Goal: Find specific page/section: Find specific page/section

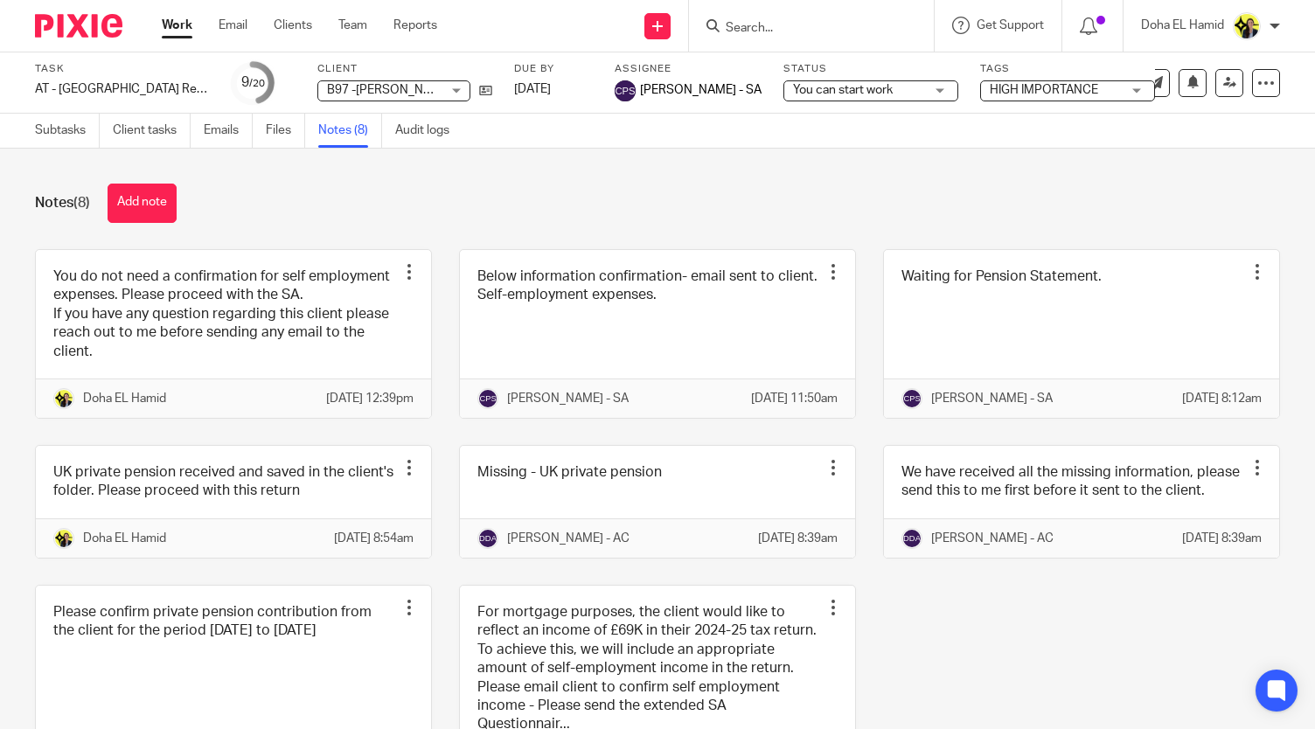
click at [796, 21] on input "Search" at bounding box center [802, 29] width 157 height 16
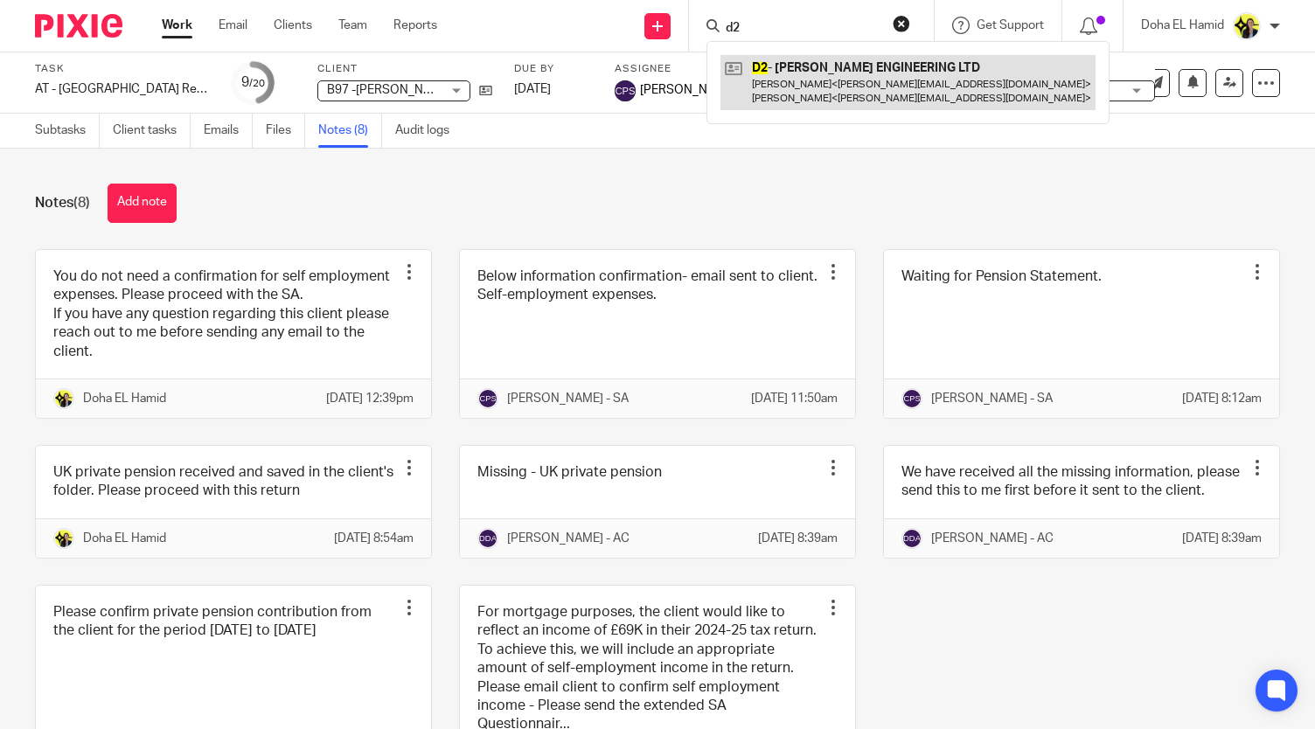
type input "d2"
click at [794, 66] on link at bounding box center [907, 82] width 375 height 54
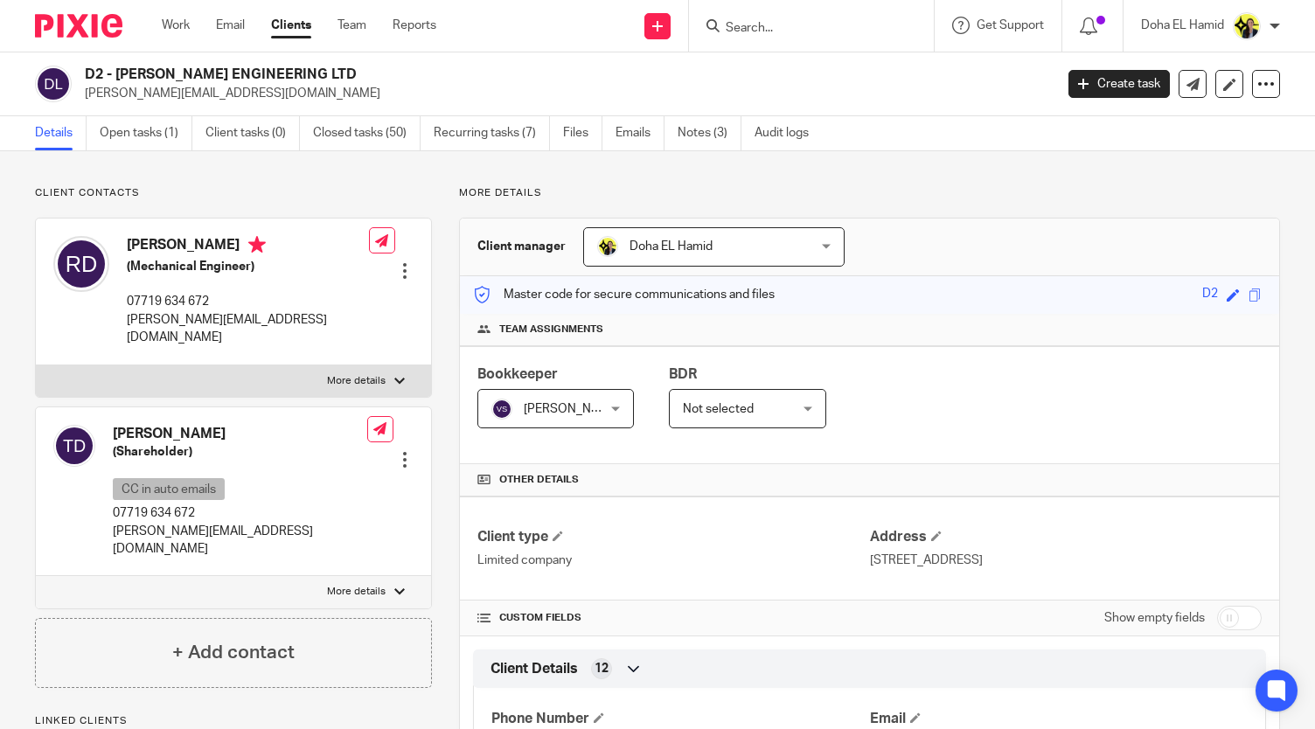
drag, startPoint x: 303, startPoint y: 80, endPoint x: 116, endPoint y: 67, distance: 187.5
click at [116, 67] on h2 "D2 - [PERSON_NAME] ENGINEERING LTD" at bounding box center [468, 75] width 766 height 18
copy h2 "DEVLIN ENGINEERING LTD"
click at [150, 85] on p "[PERSON_NAME][EMAIL_ADDRESS][DOMAIN_NAME]" at bounding box center [563, 93] width 957 height 17
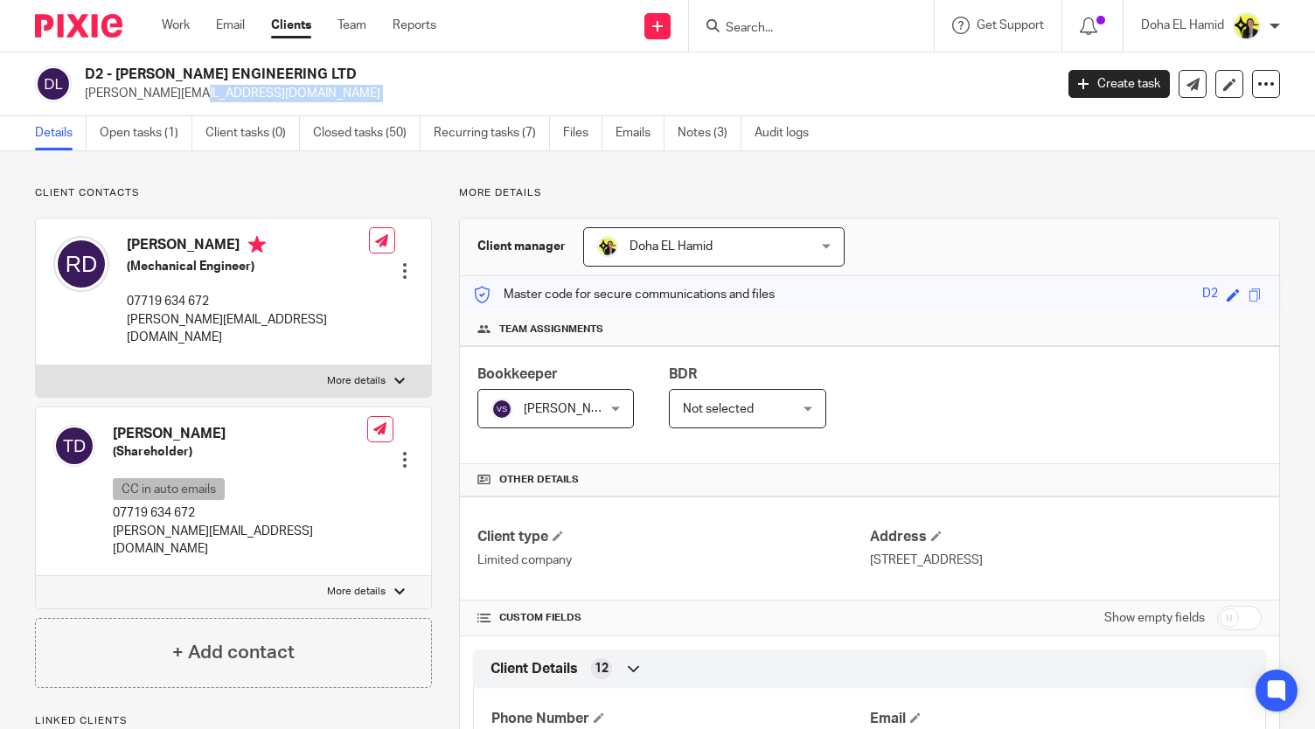
click at [150, 85] on p "[PERSON_NAME][EMAIL_ADDRESS][DOMAIN_NAME]" at bounding box center [563, 93] width 957 height 17
click at [148, 76] on h2 "D2 - [PERSON_NAME] ENGINEERING LTD" at bounding box center [468, 75] width 766 height 18
copy div "D2 - [PERSON_NAME] ENGINEERING LTD"
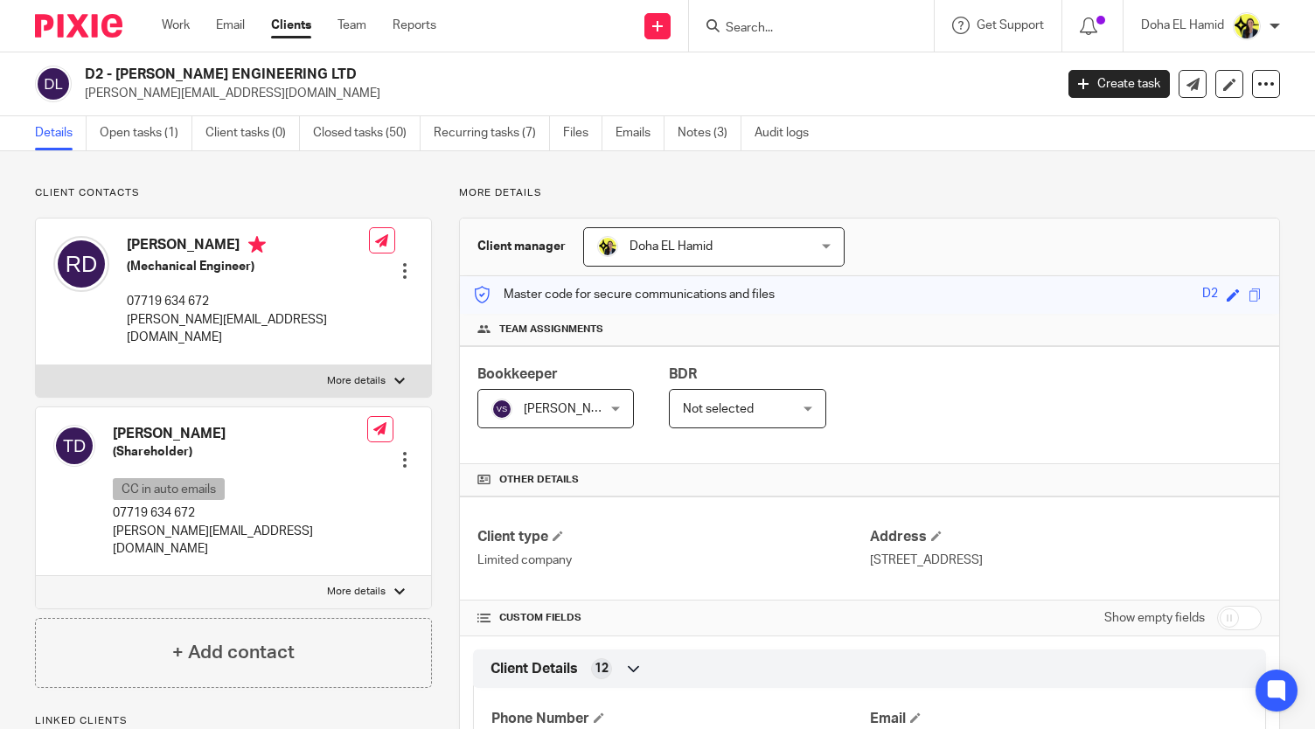
scroll to position [1182, 0]
